Goal: Navigation & Orientation: Find specific page/section

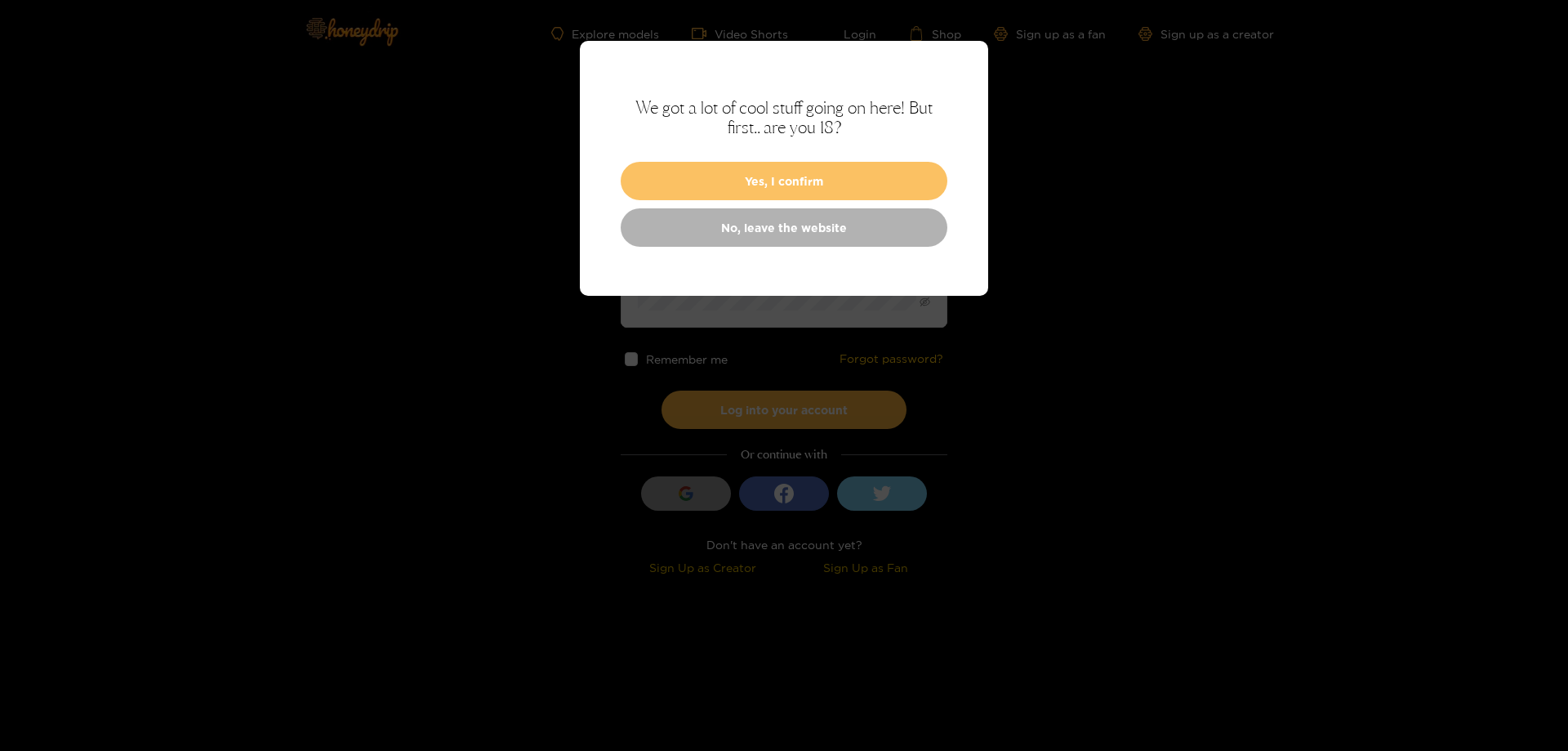
click at [797, 188] on button "Yes, I confirm" at bounding box center [784, 181] width 326 height 39
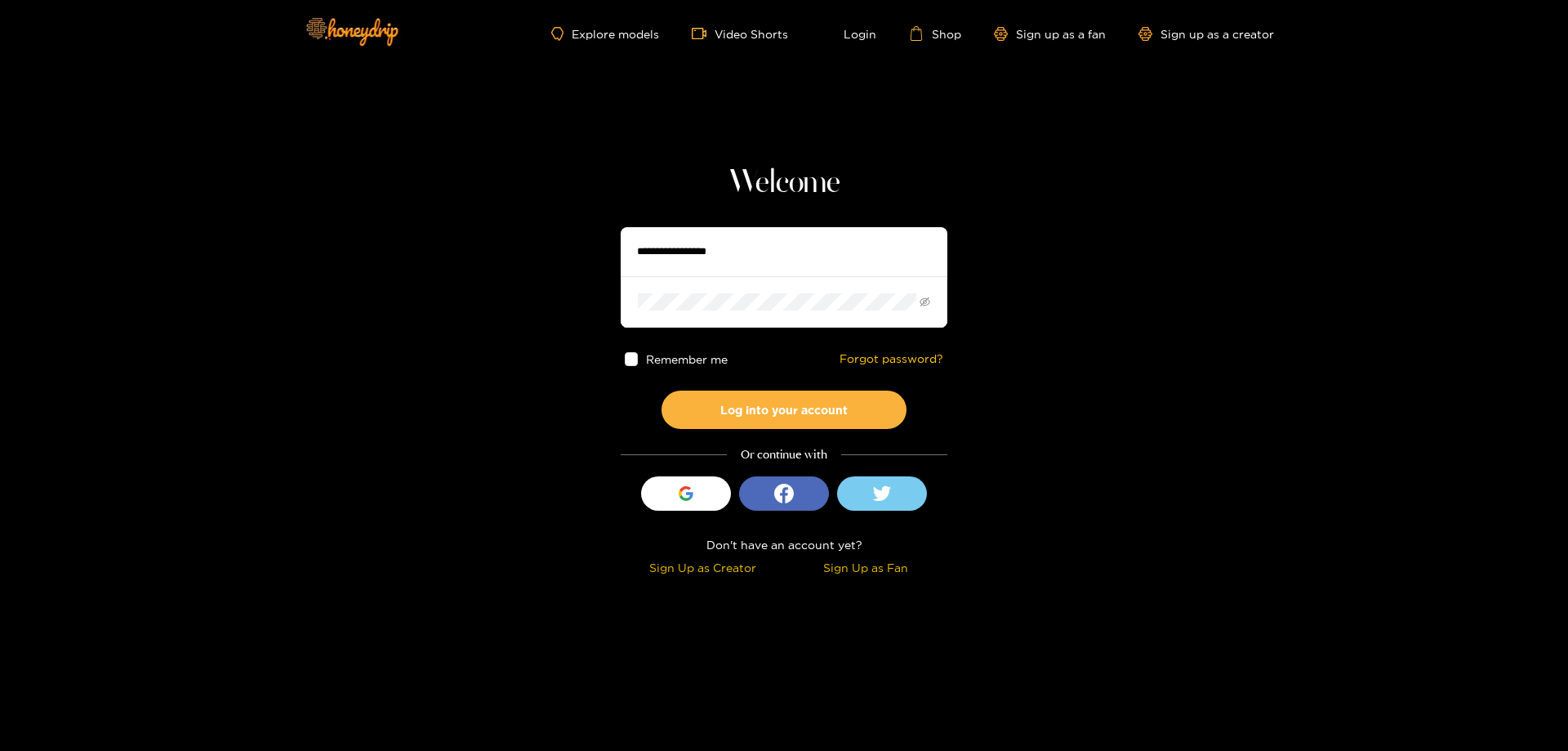
click at [769, 247] on input "text" at bounding box center [784, 251] width 326 height 49
type input "**********"
click at [661, 391] on button "Log into your account" at bounding box center [784, 409] width 245 height 39
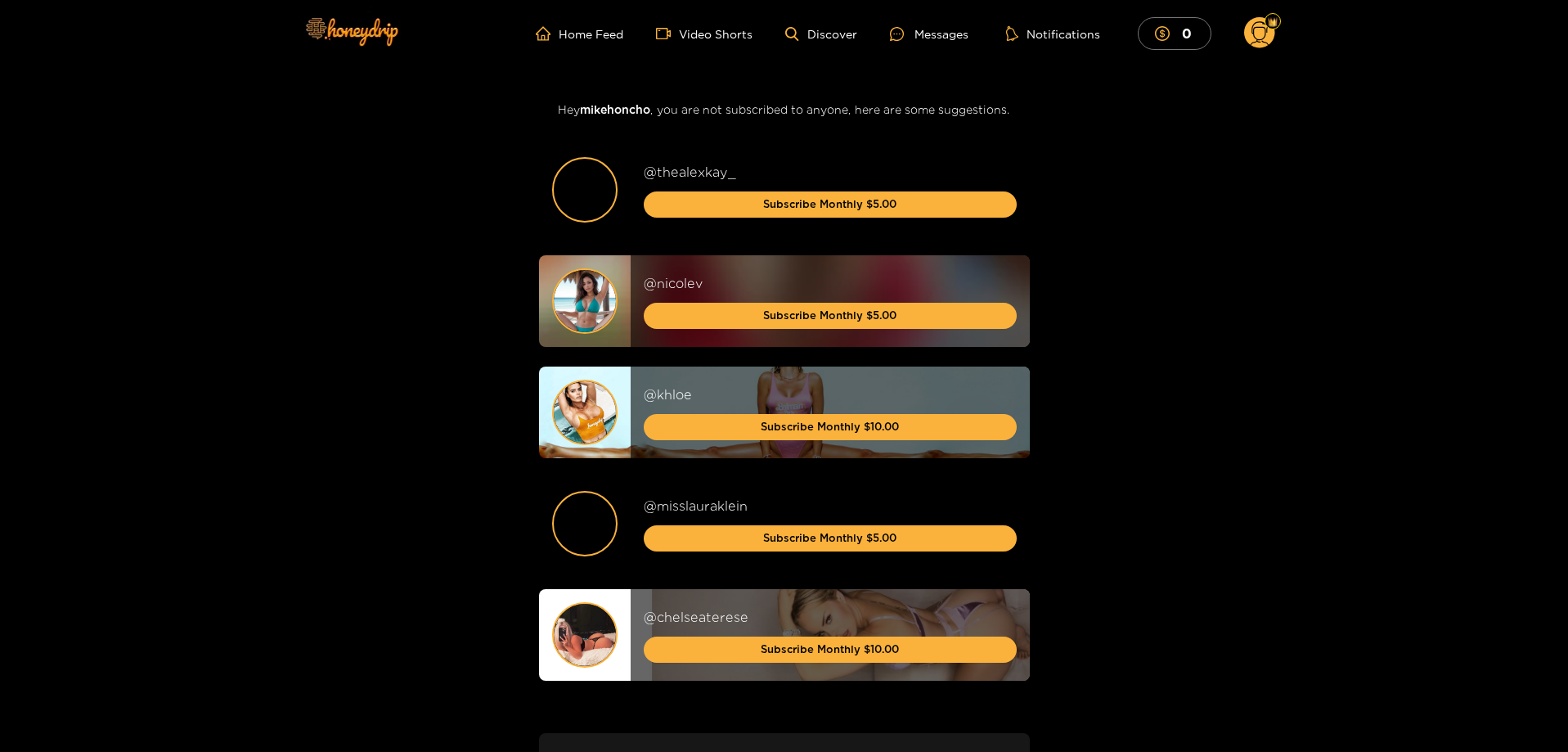
click at [1266, 39] on circle at bounding box center [1259, 32] width 31 height 31
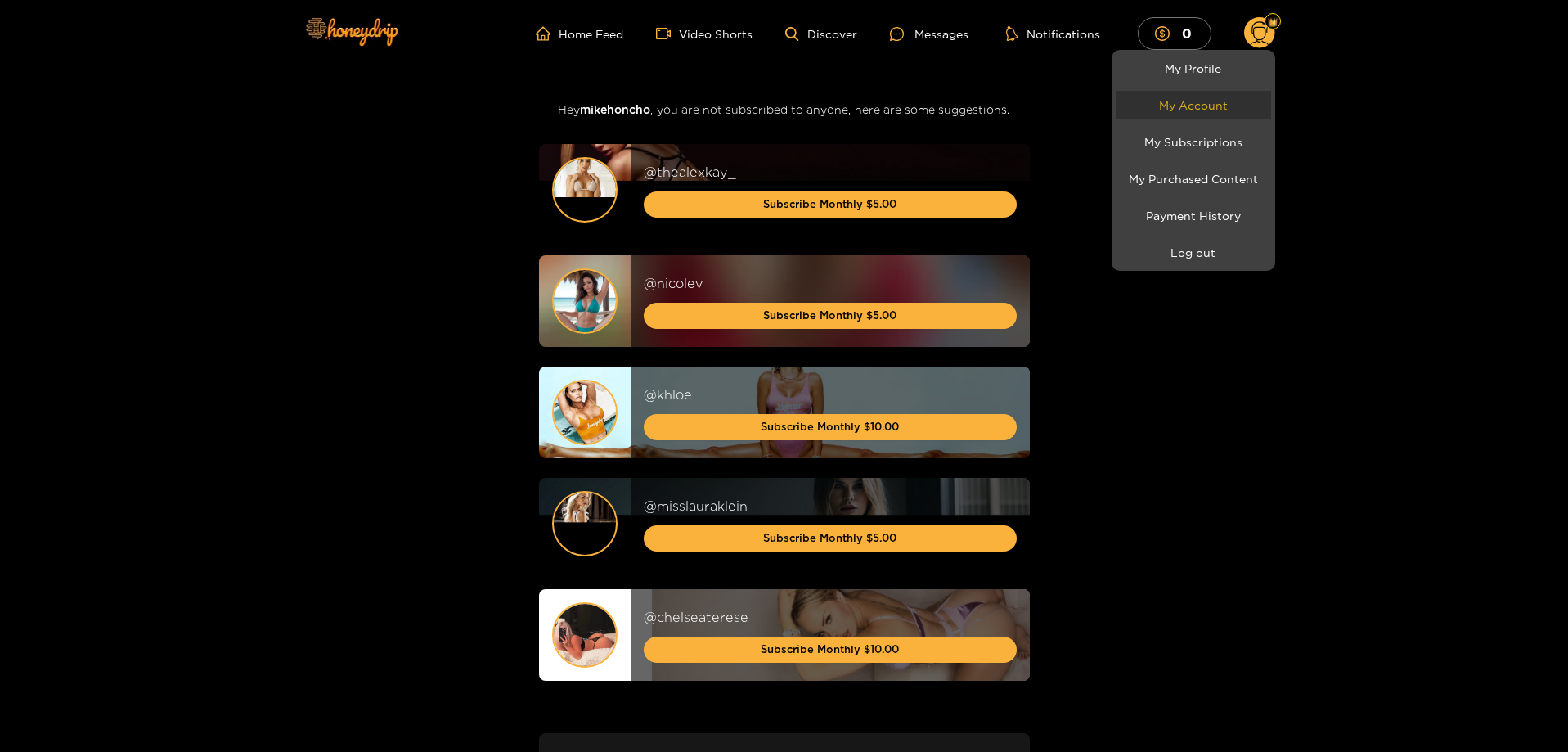
click at [1204, 95] on link "My Account" at bounding box center [1192, 105] width 155 height 28
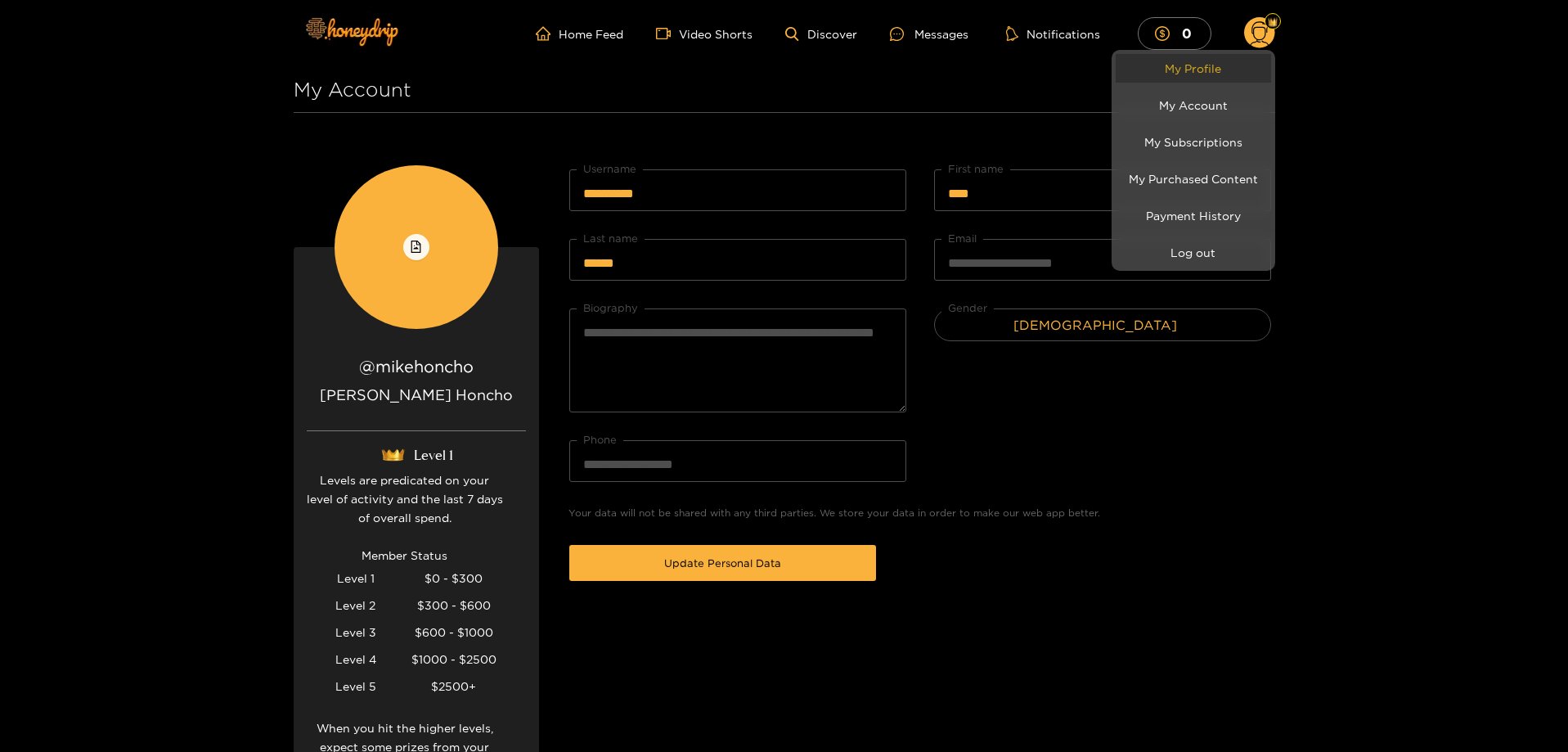
click at [1215, 65] on link "My Profile" at bounding box center [1192, 68] width 155 height 28
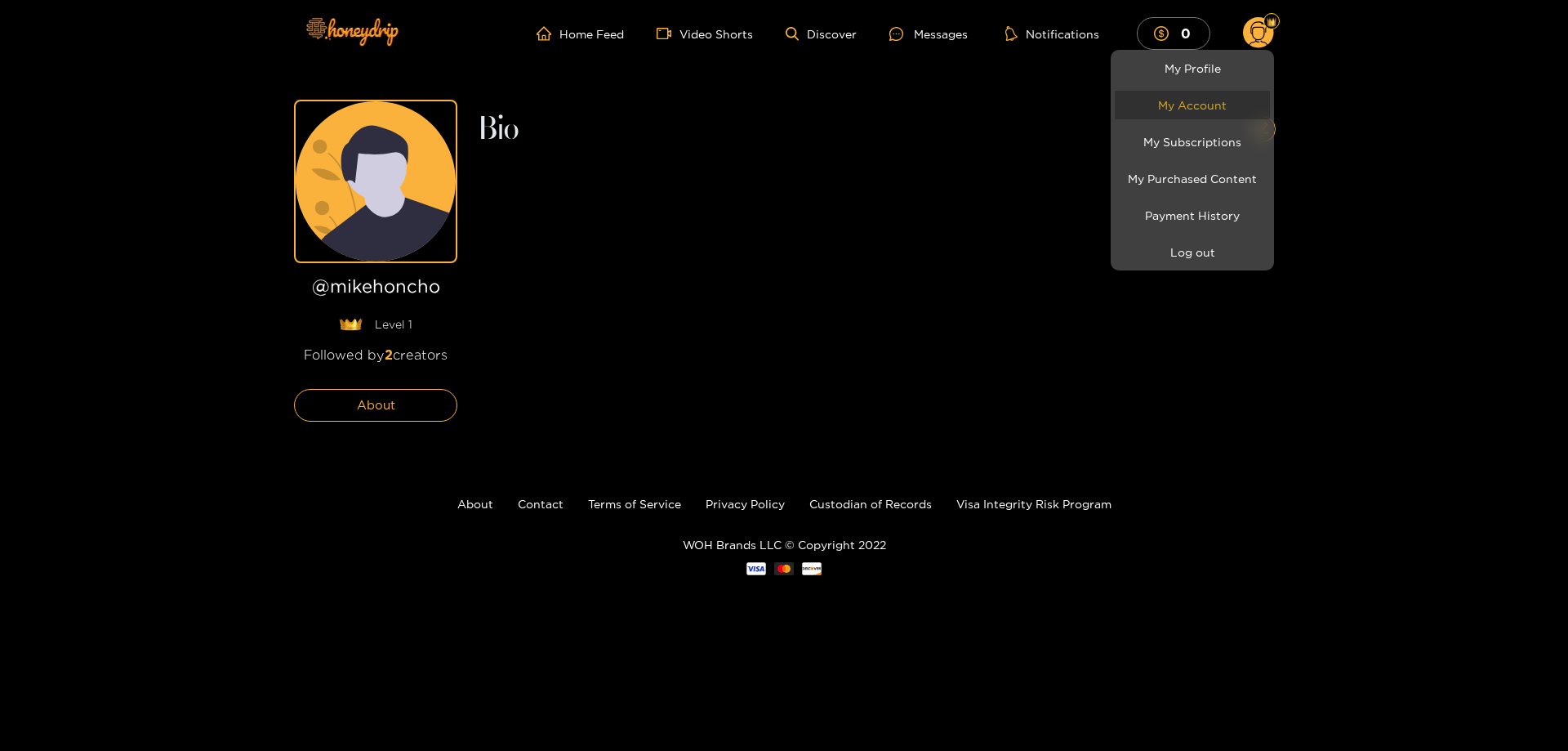
click at [1194, 113] on link "My Account" at bounding box center [1192, 104] width 155 height 28
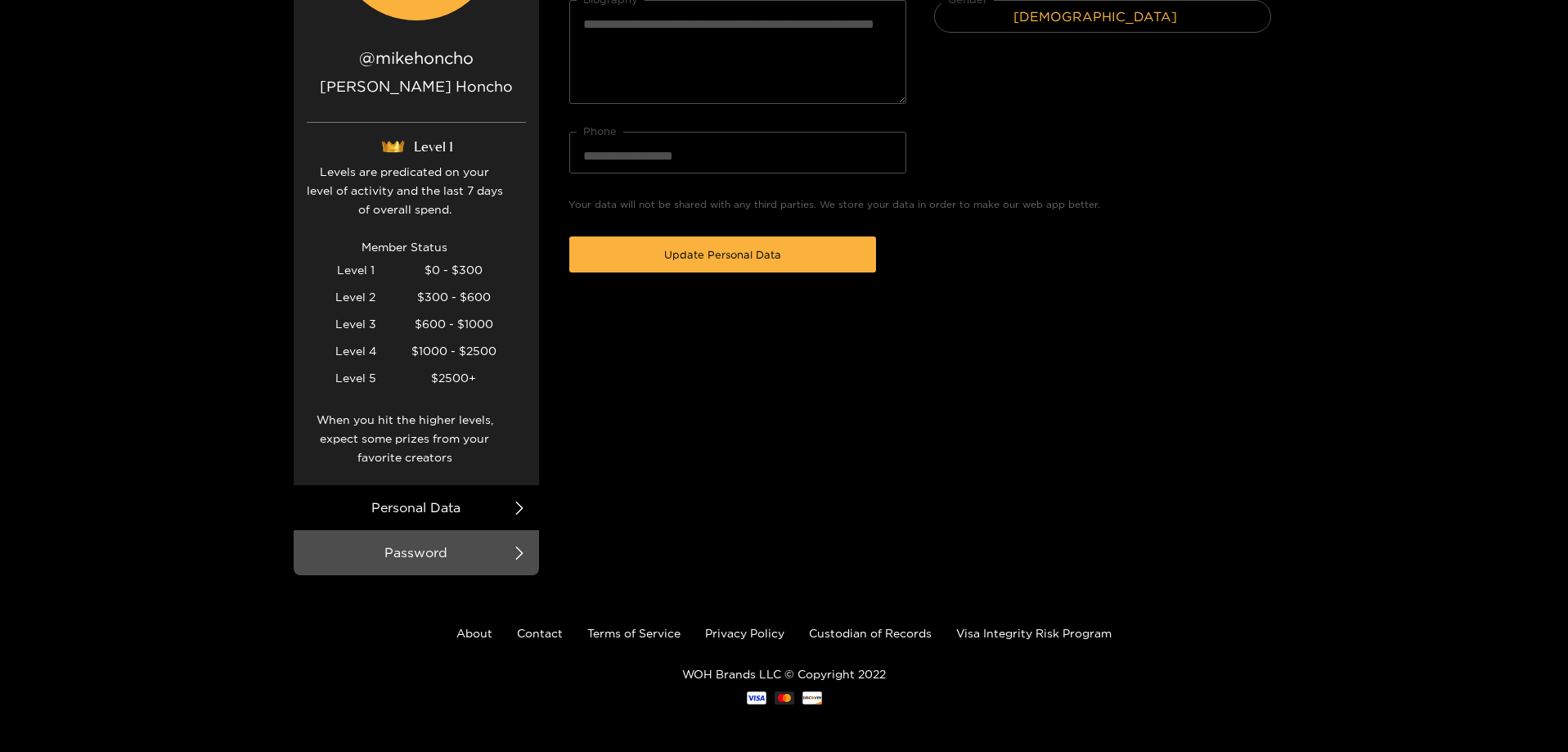
scroll to position [310, 0]
click at [466, 637] on div at bounding box center [784, 376] width 1568 height 752
